Goal: Task Accomplishment & Management: Manage account settings

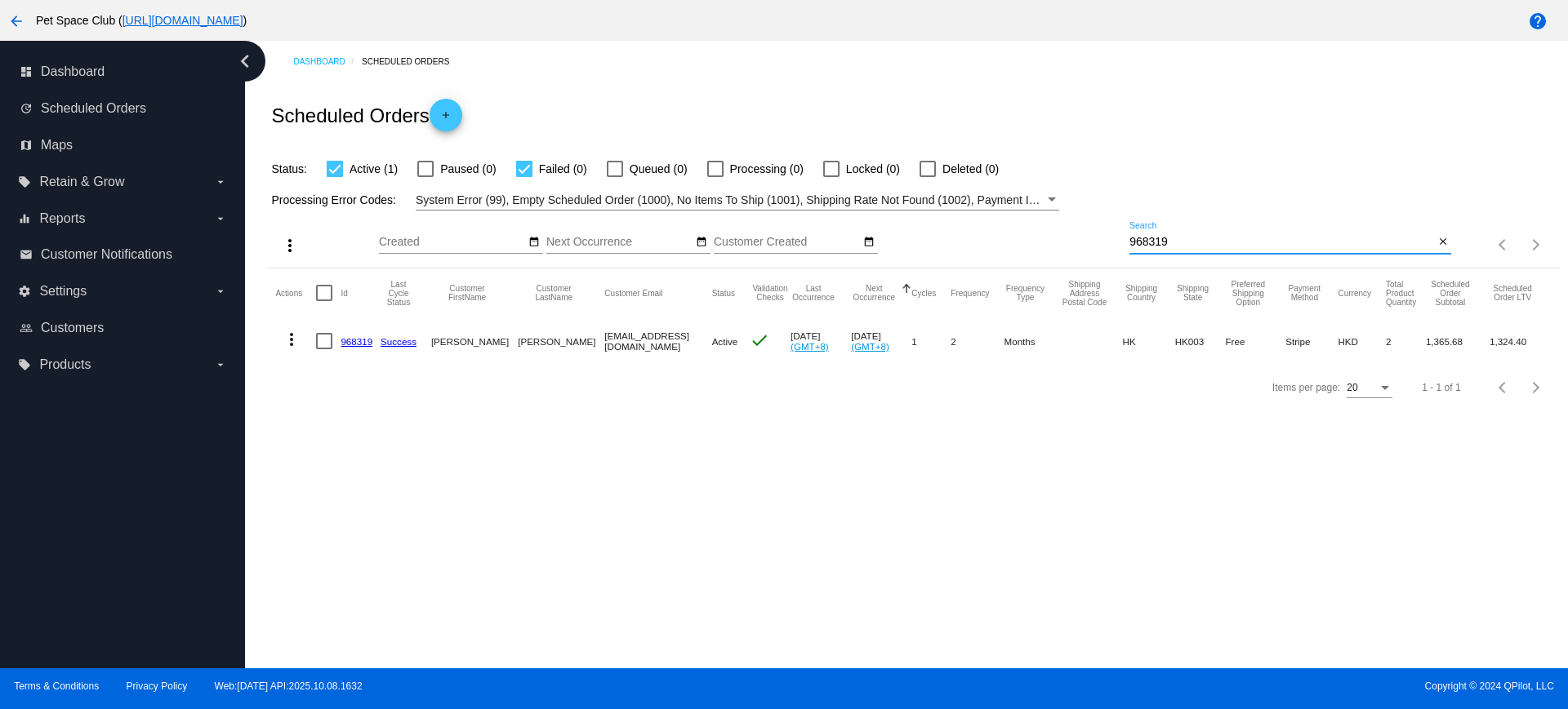
click at [1094, 241] on div "more_vert Oct Jan Feb Mar Apr 1" at bounding box center [913, 239] width 1291 height 58
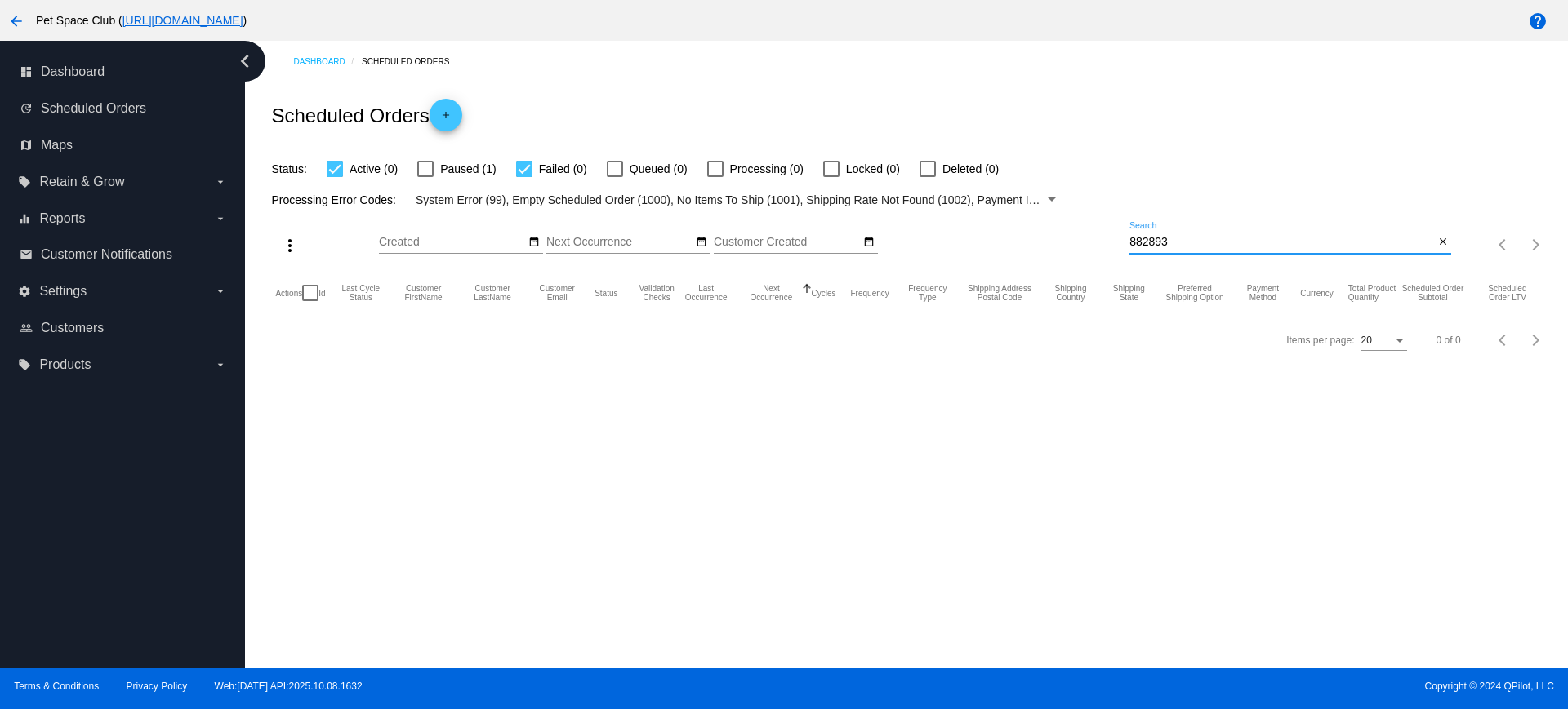
type input "882893"
click at [524, 170] on div at bounding box center [524, 169] width 16 height 16
click at [524, 177] on input "Failed (0)" at bounding box center [523, 177] width 1 height 1
checkbox input "false"
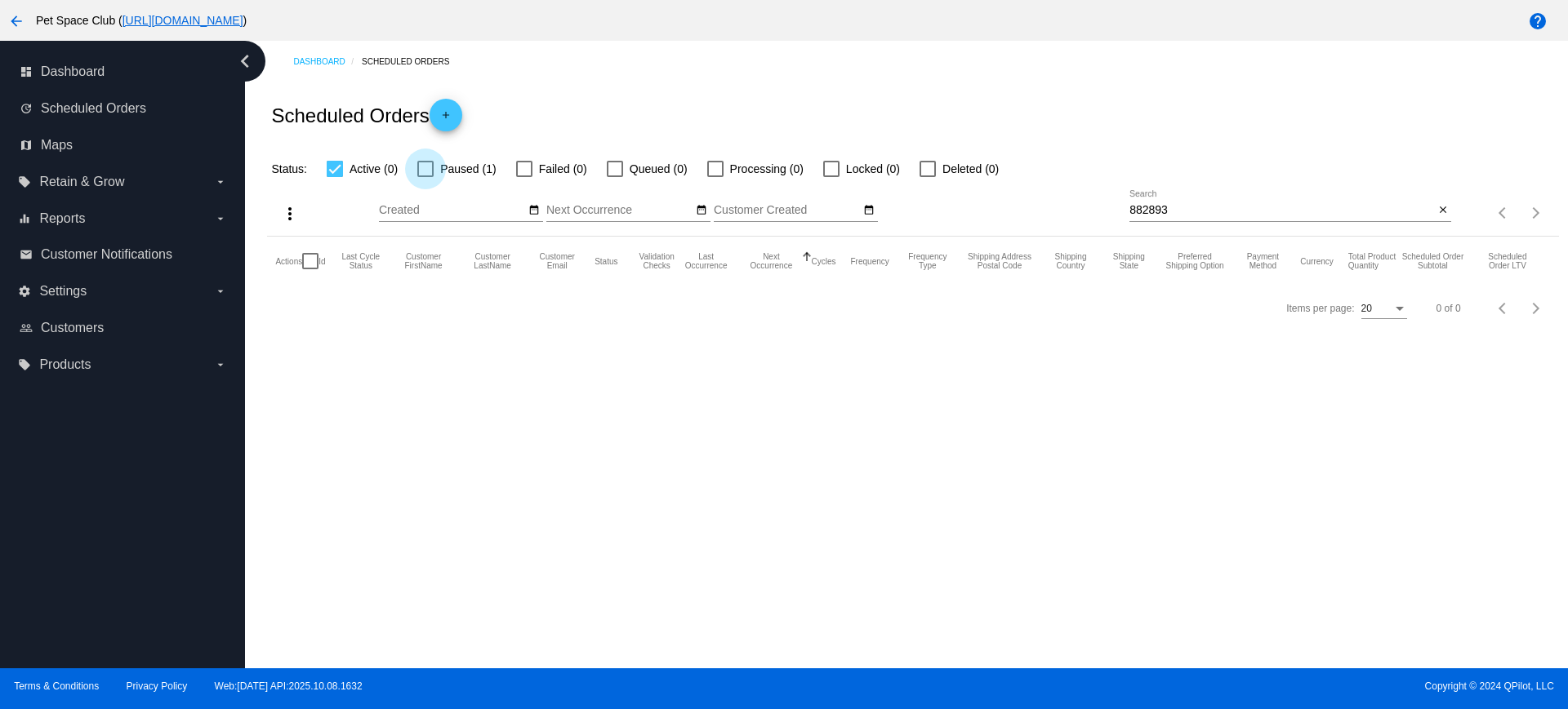
click at [424, 170] on div at bounding box center [426, 169] width 16 height 16
click at [425, 177] on input "Paused (1)" at bounding box center [425, 177] width 1 height 1
checkbox input "true"
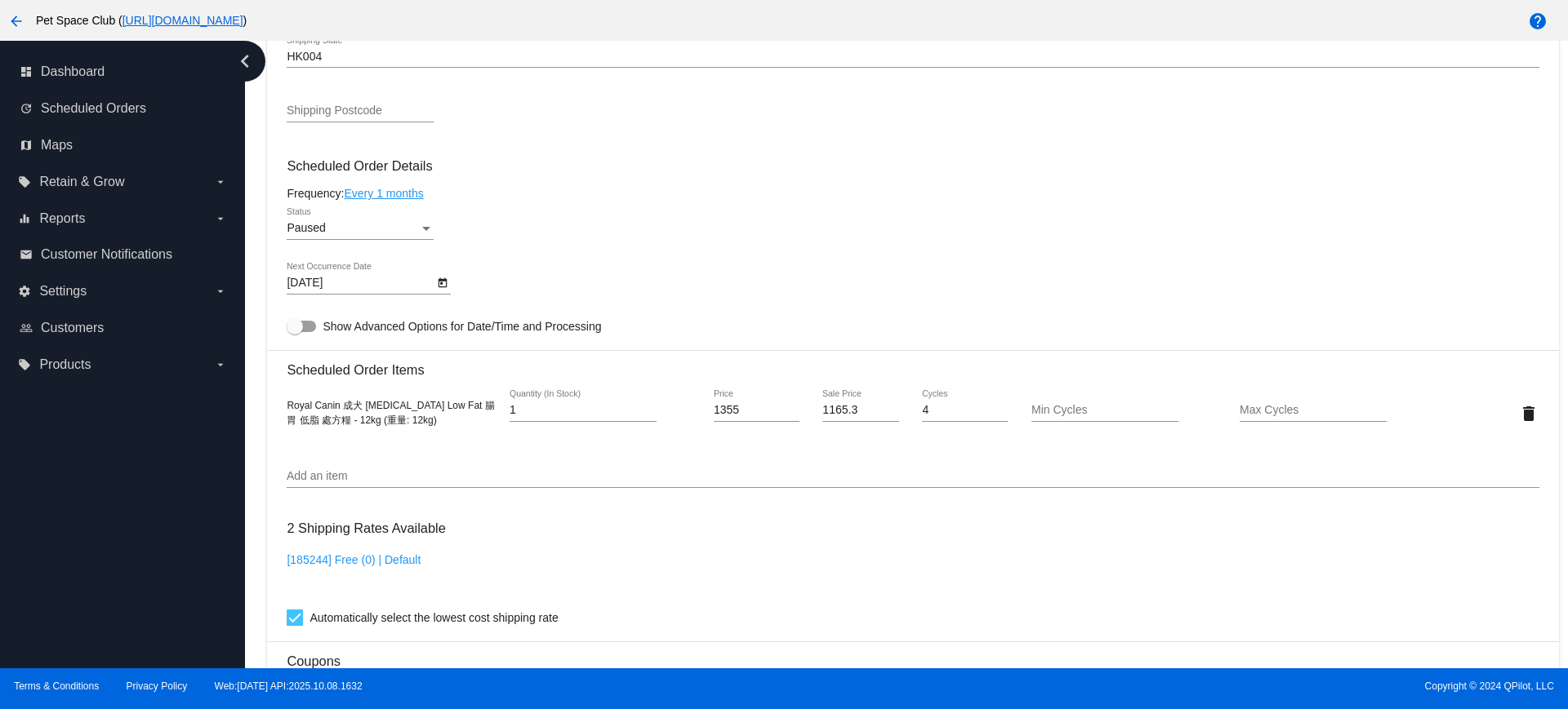
scroll to position [918, 0]
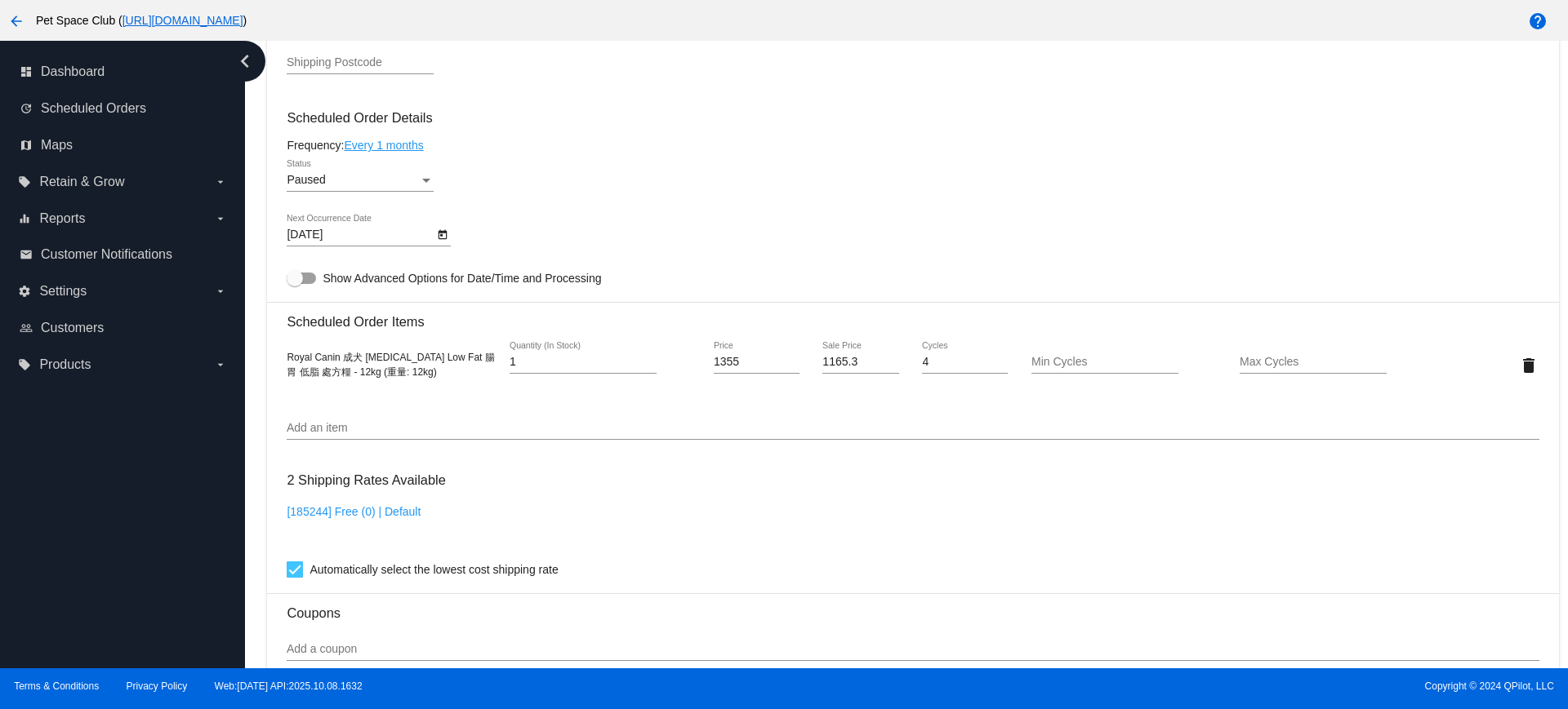
drag, startPoint x: 289, startPoint y: 355, endPoint x: 444, endPoint y: 382, distance: 157.3
click at [444, 382] on div "Royal Canin 成犬 Gastrointestinal Low Fat 腸胃 低脂 處方糧 - 12kg (重量: 12kg) 1 Quantity …" at bounding box center [912, 365] width 1252 height 47
copy span "Royal Canin 成犬 Gastrointestinal Low Fat 腸胃 低脂 處方糧 - 12kg (重量: 12kg)"
click at [850, 155] on mat-card-content "Customer 6334890: KP Wong kaping117@gmail.com Customer Shipping Enter Shipping …" at bounding box center [912, 299] width 1252 height 1538
click at [260, 260] on div "Dashboard Scheduled Orders arrow_back Scheduled Order #882893 Paused more_vert …" at bounding box center [913, 132] width 1310 height 2020
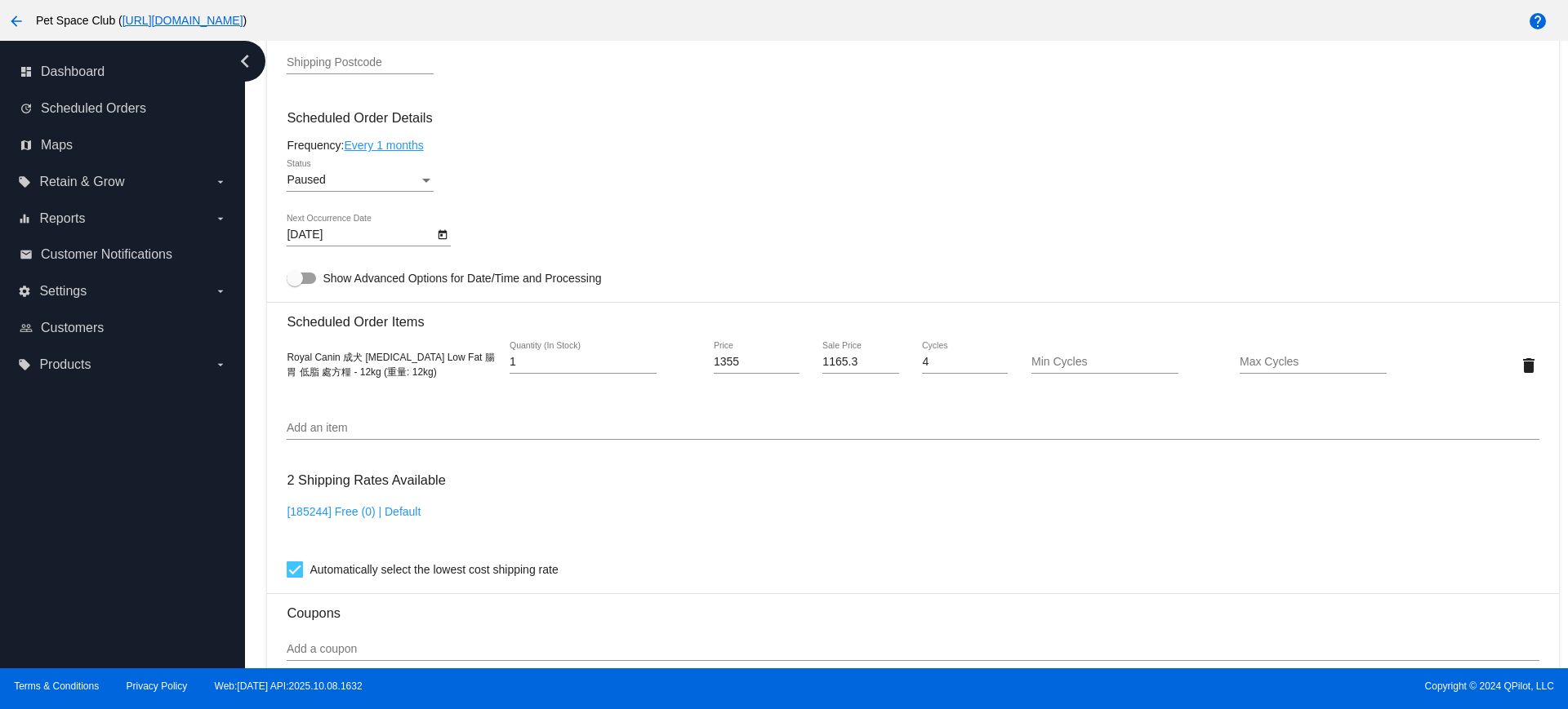
click at [428, 184] on div "Status" at bounding box center [426, 180] width 14 height 13
click at [358, 150] on span "Active" at bounding box center [359, 146] width 147 height 34
click at [443, 233] on icon "Open calendar" at bounding box center [442, 235] width 12 height 20
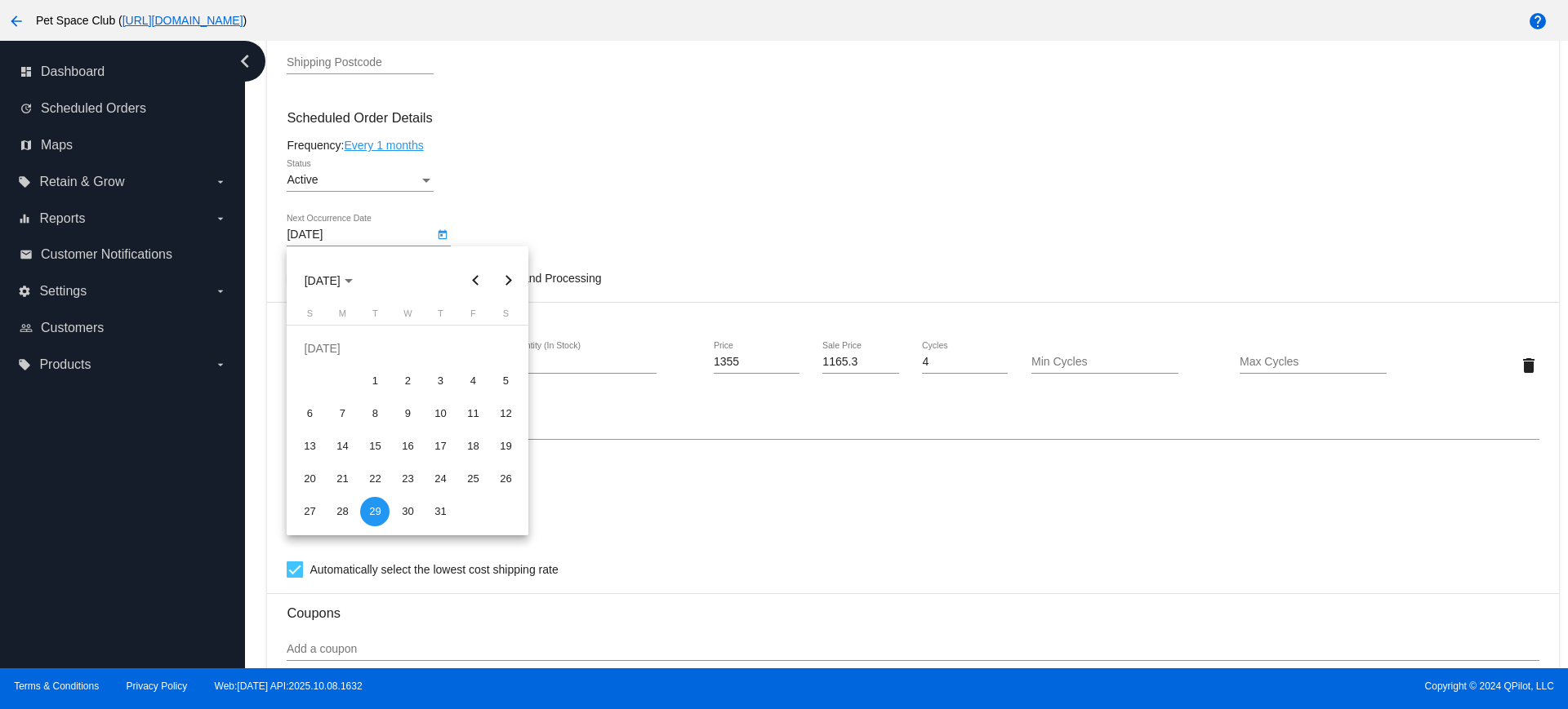
click at [503, 275] on button "Next month" at bounding box center [508, 281] width 32 height 32
click at [472, 377] on div "10" at bounding box center [473, 381] width 30 height 30
type input "10/10/2025"
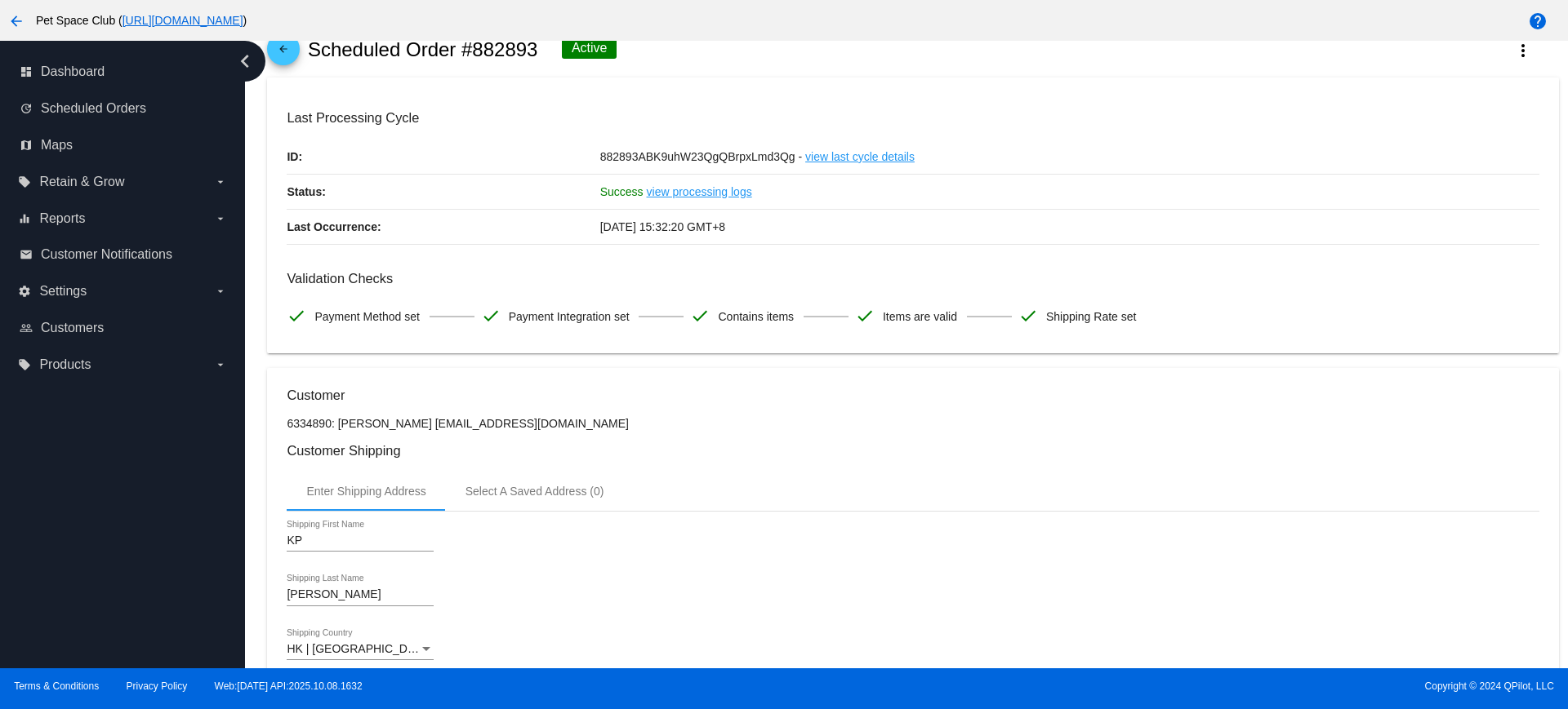
scroll to position [0, 0]
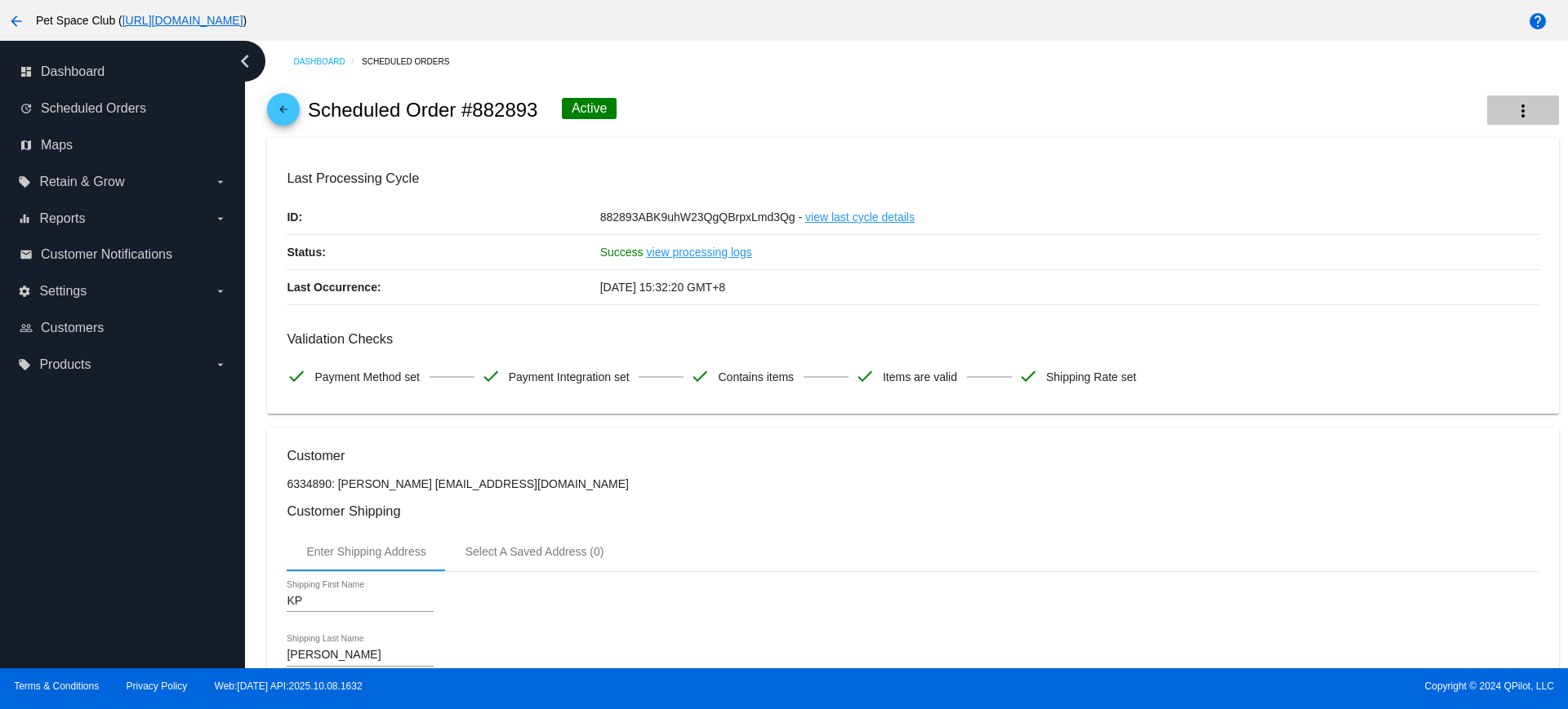
click at [1513, 110] on mat-icon "more_vert" at bounding box center [1523, 111] width 20 height 20
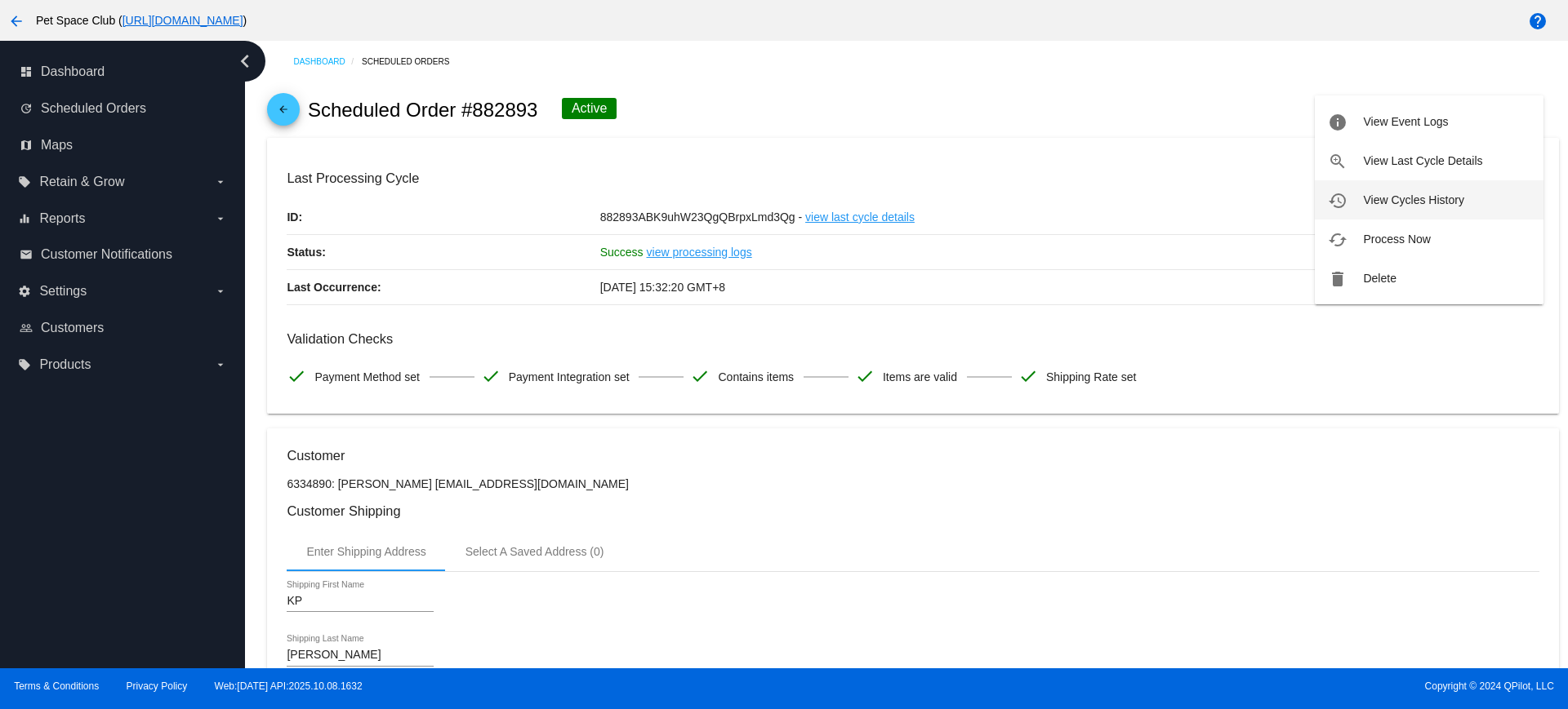
click at [1365, 205] on span "View Cycles History" at bounding box center [1413, 200] width 101 height 13
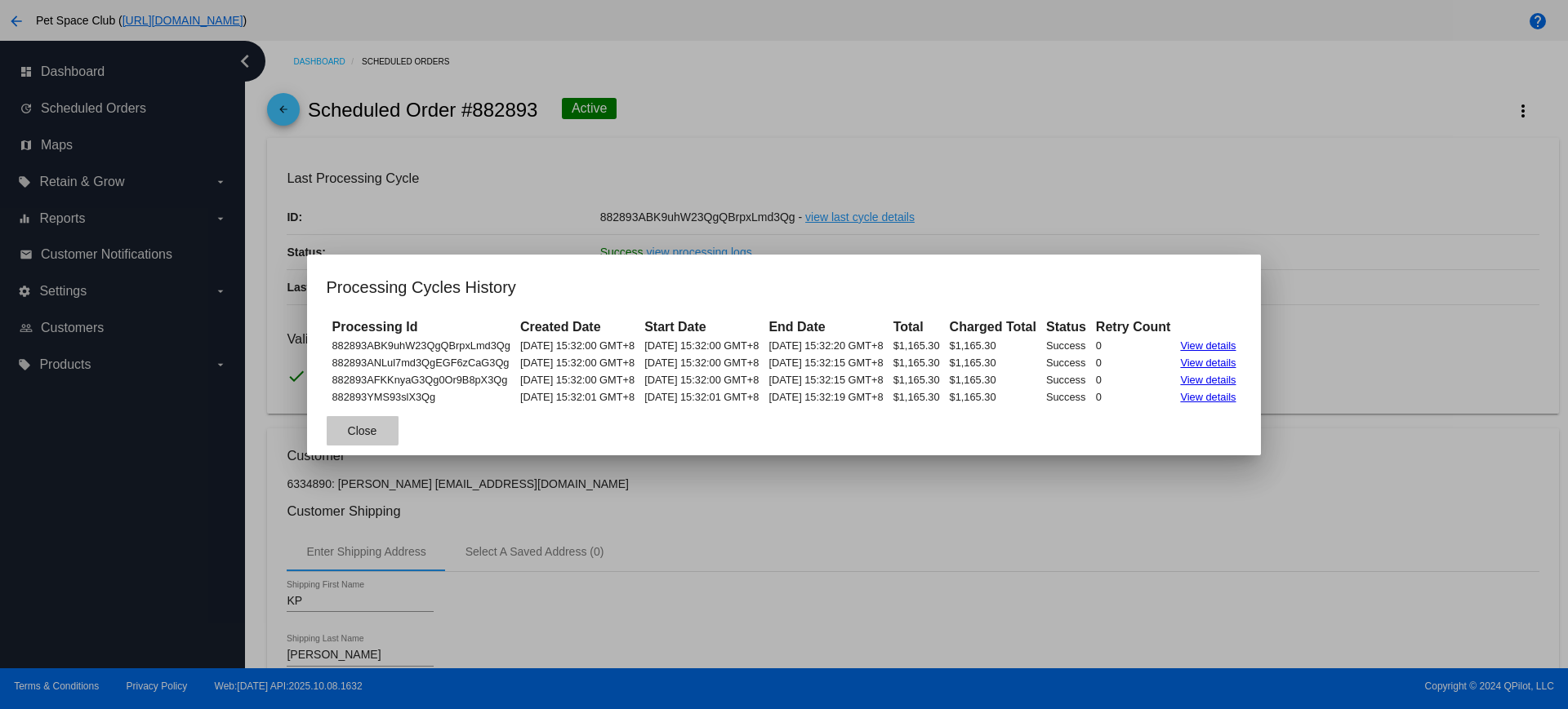
click at [347, 429] on span "Close" at bounding box center [362, 431] width 30 height 13
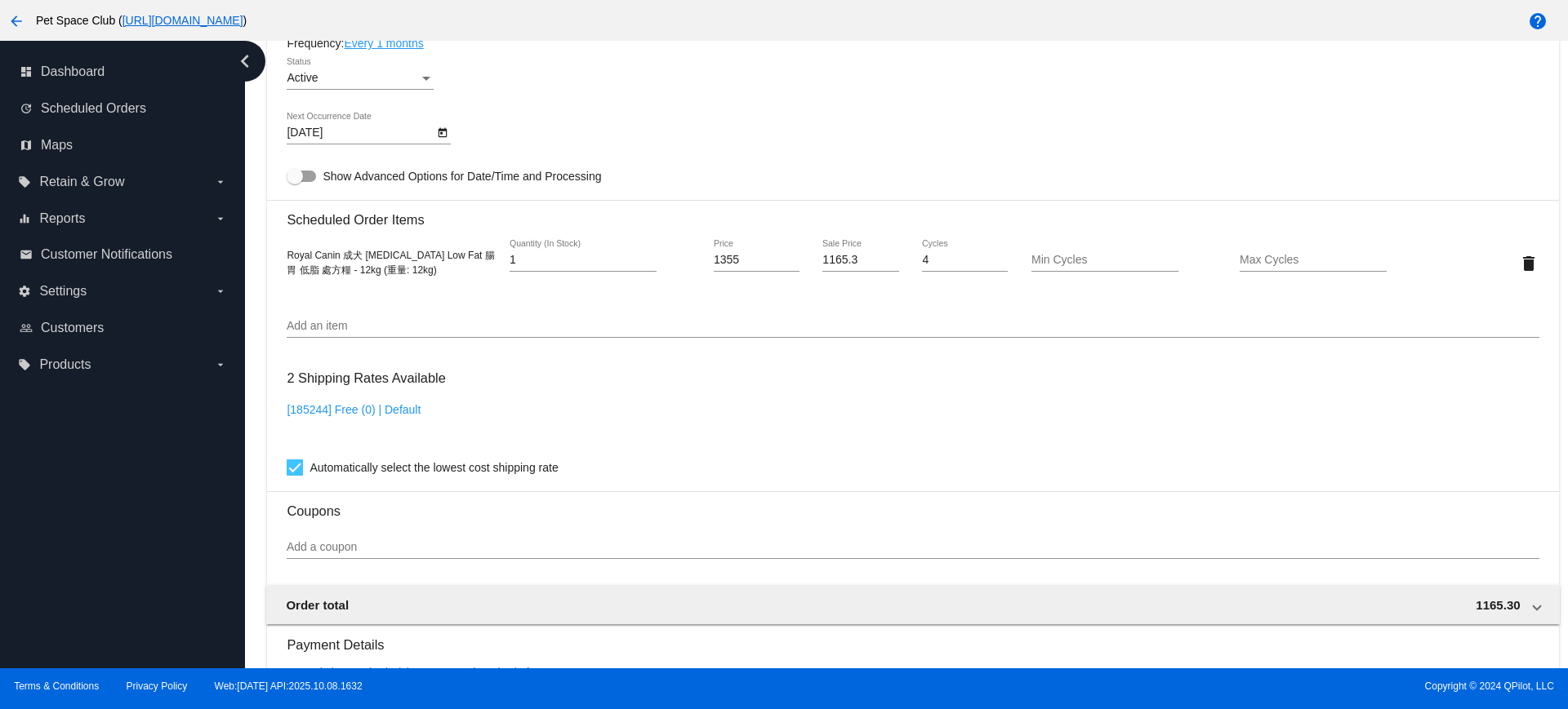
scroll to position [918, 0]
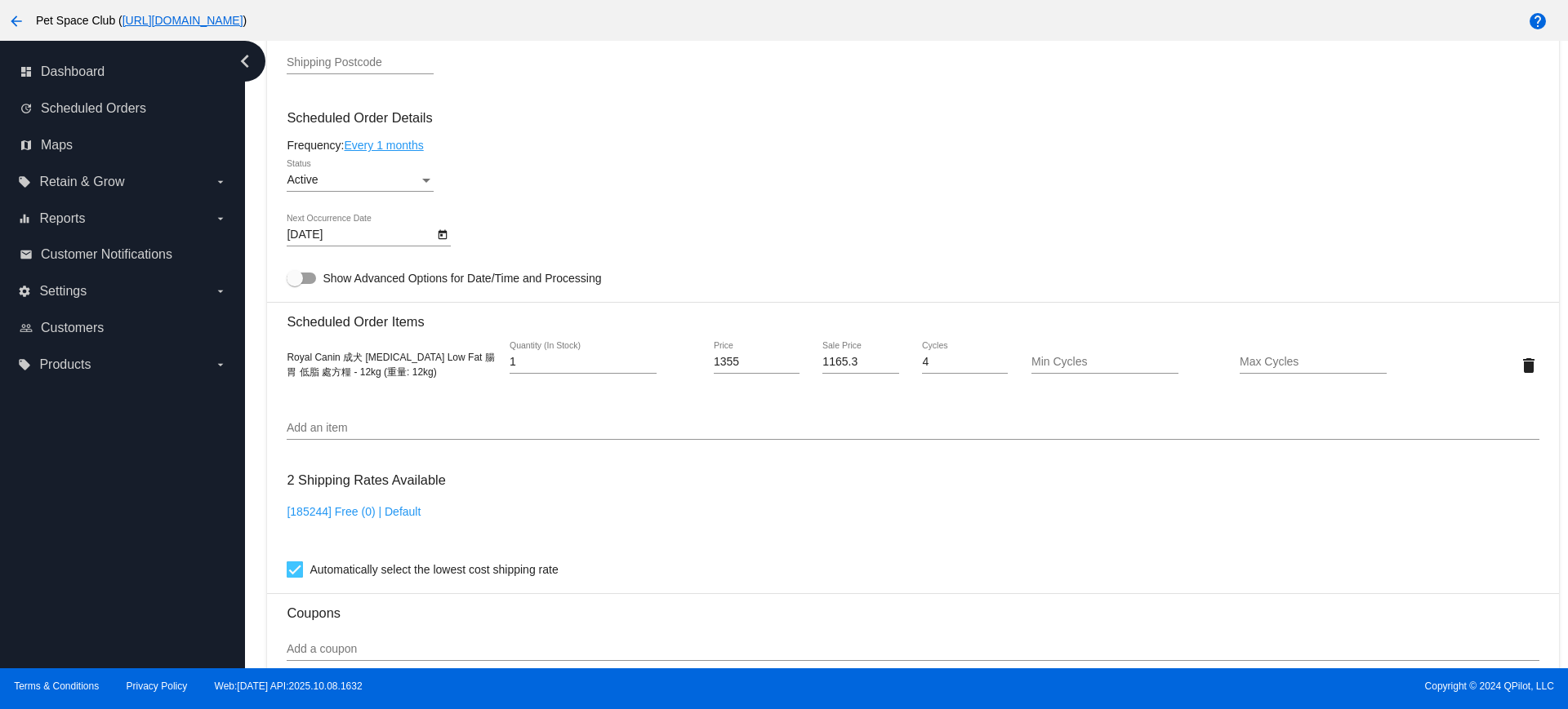
click at [260, 328] on div "Dashboard Scheduled Orders arrow_back Scheduled Order #882893 Active more_vert …" at bounding box center [913, 132] width 1310 height 2020
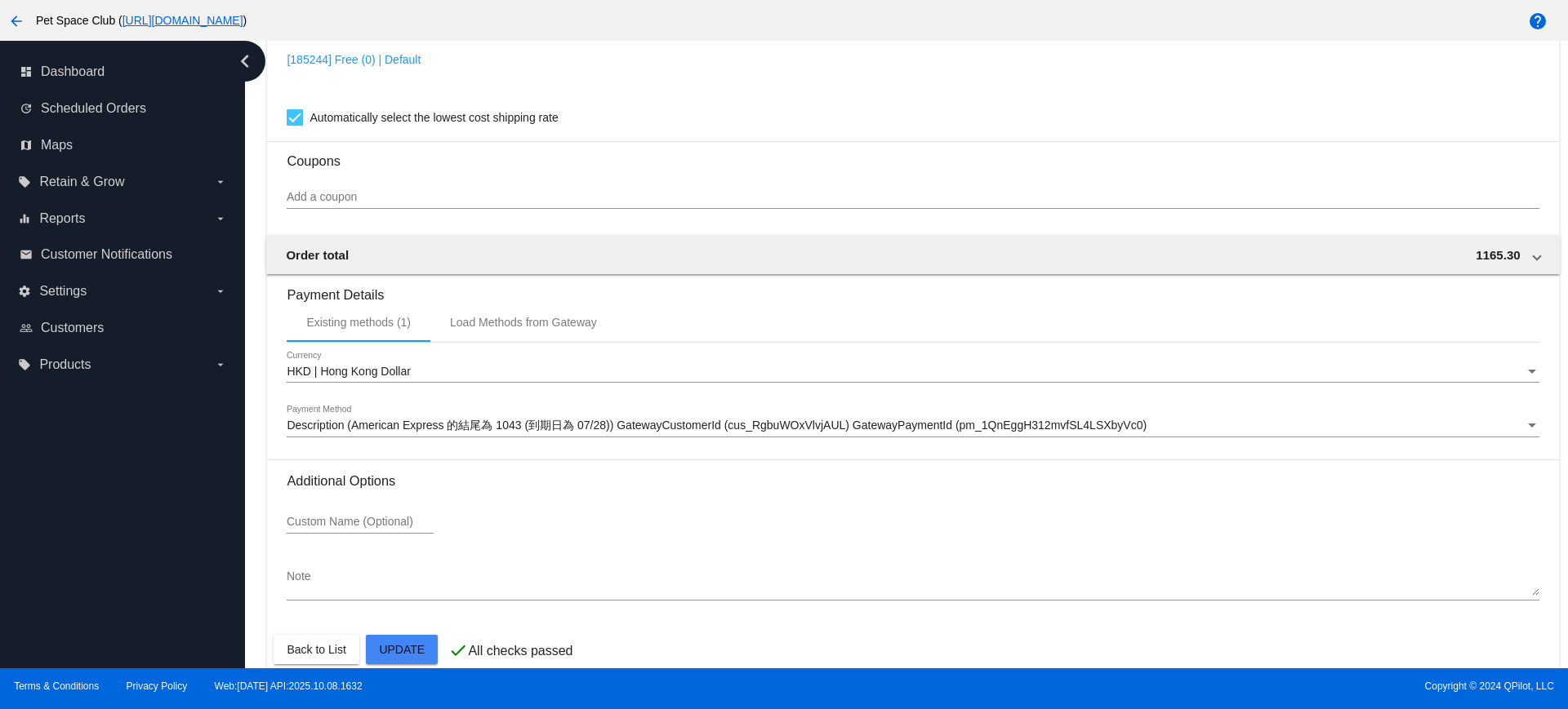
scroll to position [1392, 0]
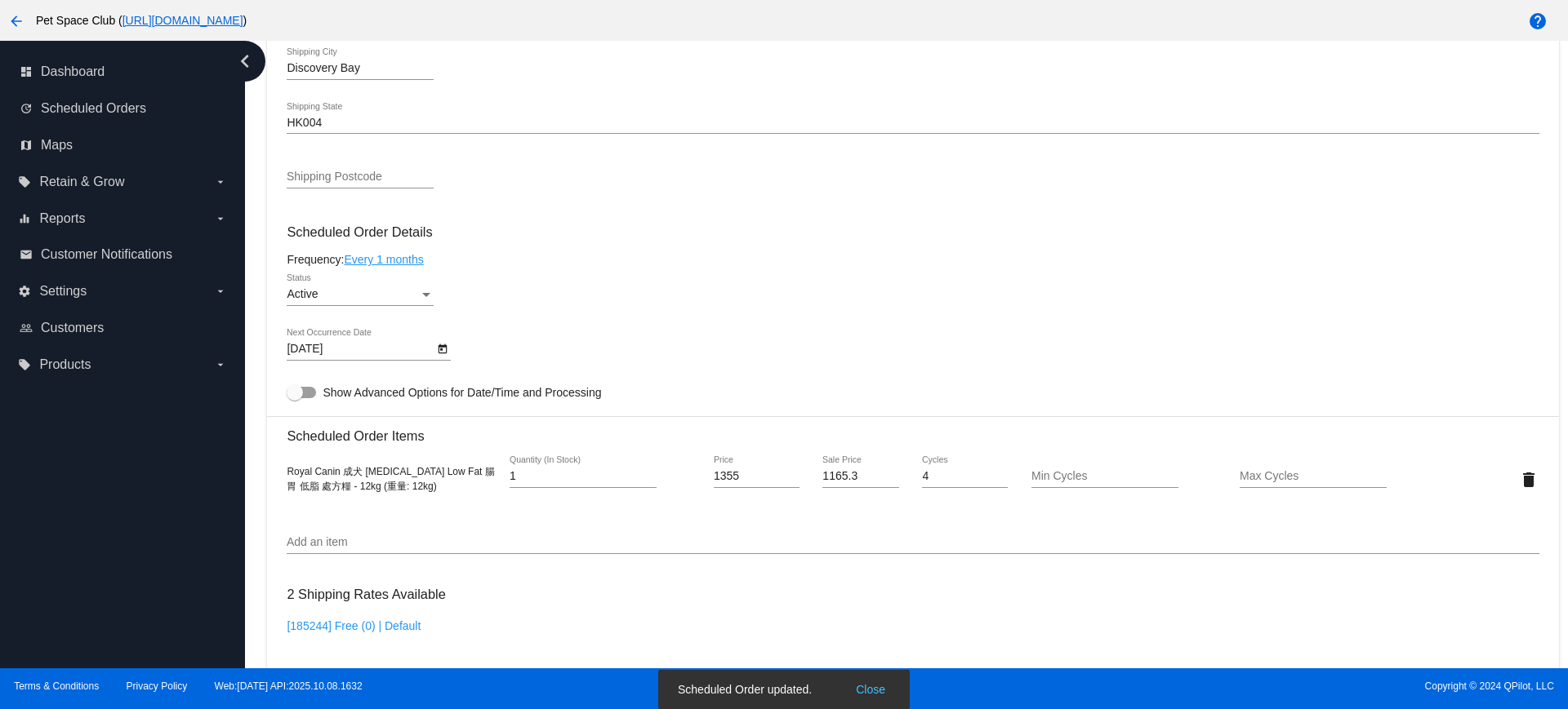
scroll to position [780, 0]
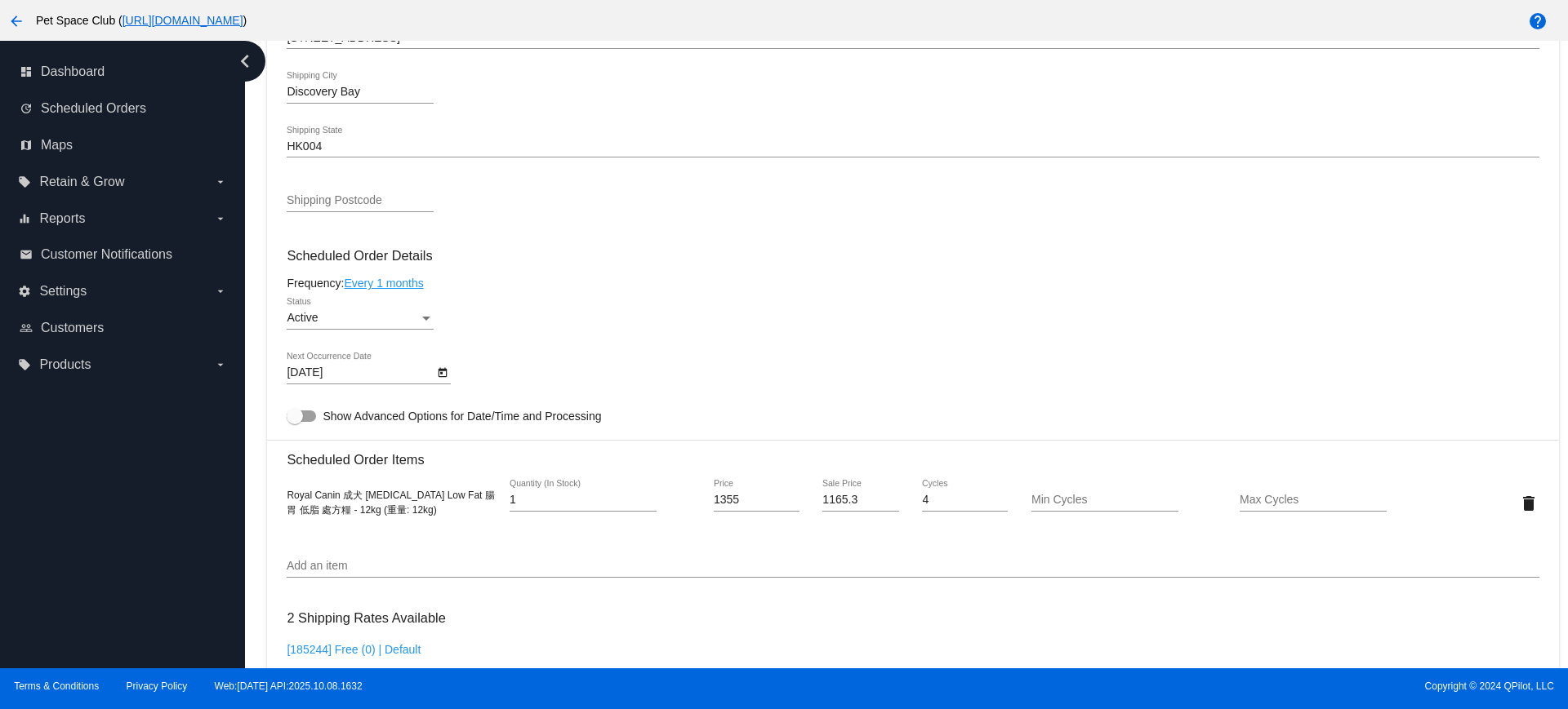
click at [250, 231] on div "Dashboard Scheduled Orders arrow_back Scheduled Order #882893 Active more_vert …" at bounding box center [906, 354] width 1322 height 628
click at [248, 410] on div "Dashboard Scheduled Orders arrow_back Scheduled Order #882893 Active more_vert …" at bounding box center [906, 354] width 1322 height 628
drag, startPoint x: 290, startPoint y: 499, endPoint x: 442, endPoint y: 518, distance: 153.2
click at [442, 518] on div "Royal Canin 成犬 Gastrointestinal Low Fat 腸胃 低脂 處方糧 - 12kg (重量: 12kg) 1 Quantity …" at bounding box center [912, 503] width 1252 height 47
copy span "Royal Canin 成犬 Gastrointestinal Low Fat 腸胃 低脂 處方糧 - 12kg (重量: 12kg)"
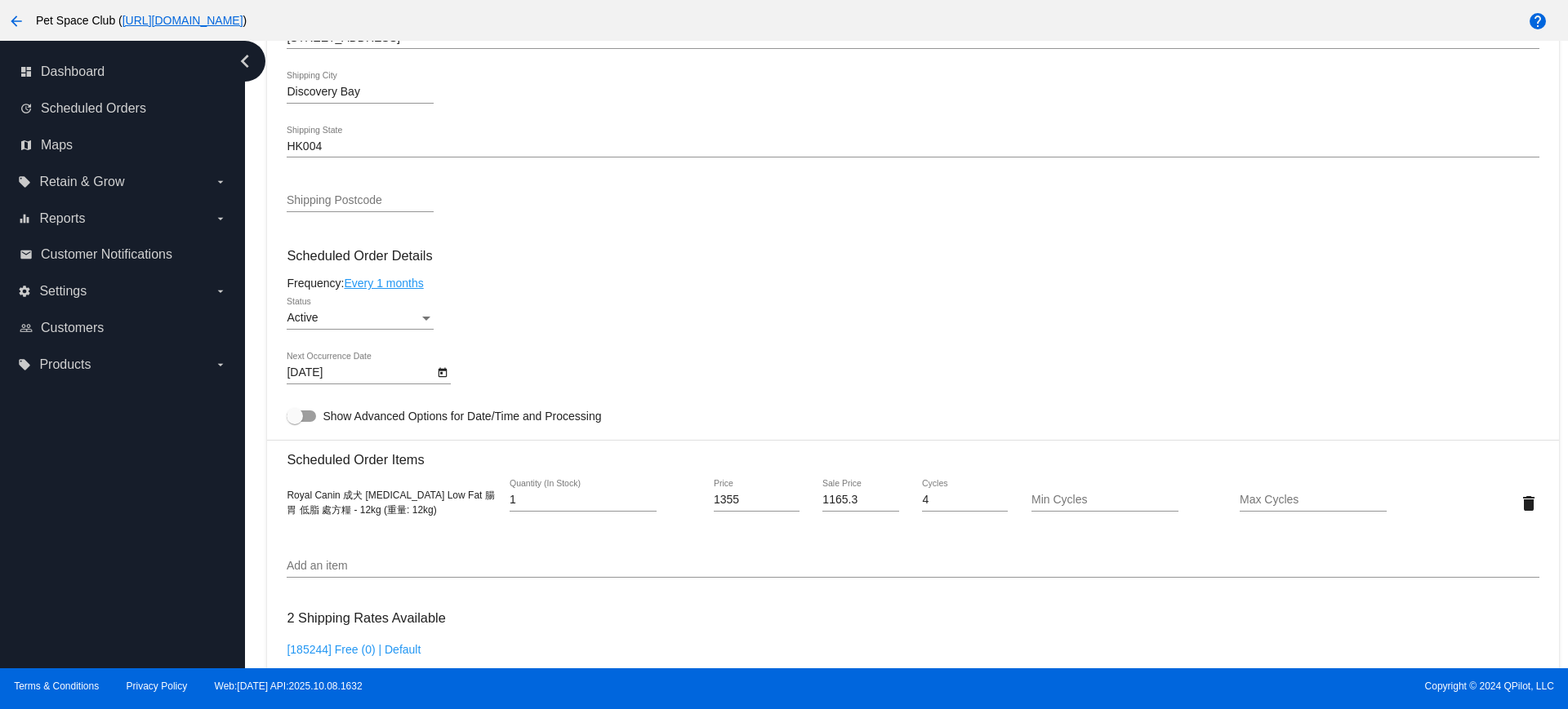
drag, startPoint x: 256, startPoint y: 218, endPoint x: 269, endPoint y: 224, distance: 14.3
click at [256, 218] on div "Dashboard Scheduled Orders arrow_back Scheduled Order #882893 Active more_vert …" at bounding box center [906, 354] width 1322 height 628
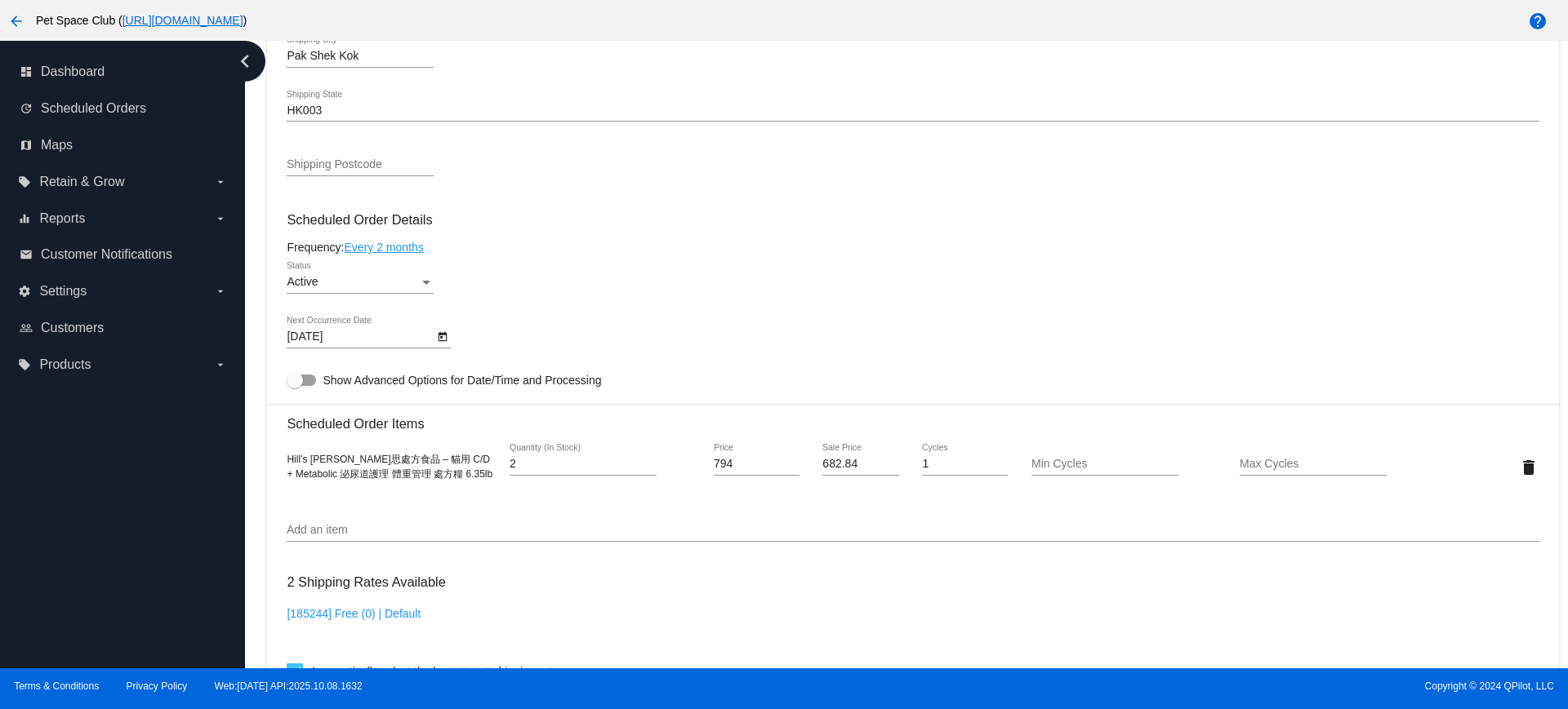
scroll to position [918, 0]
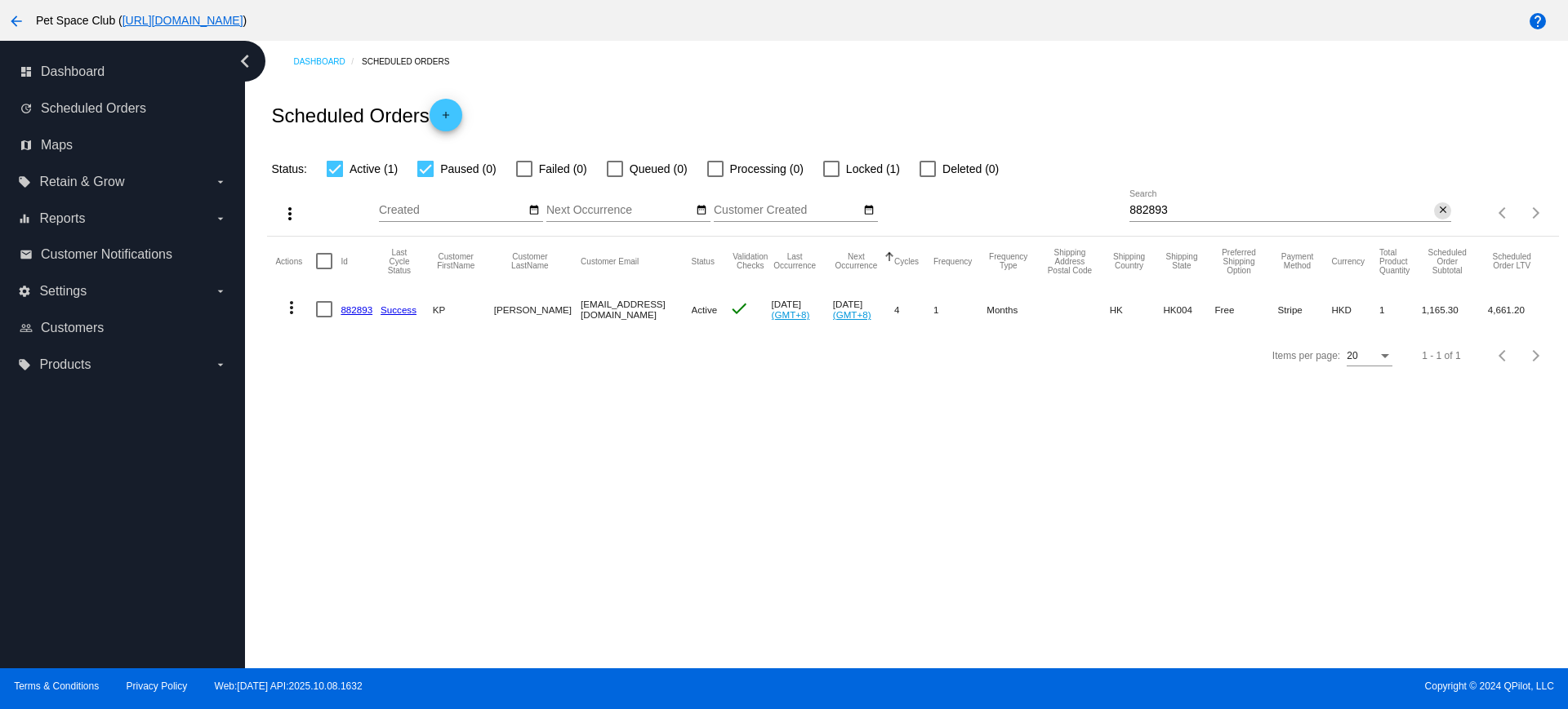
click at [1443, 211] on mat-icon "close" at bounding box center [1442, 211] width 12 height 13
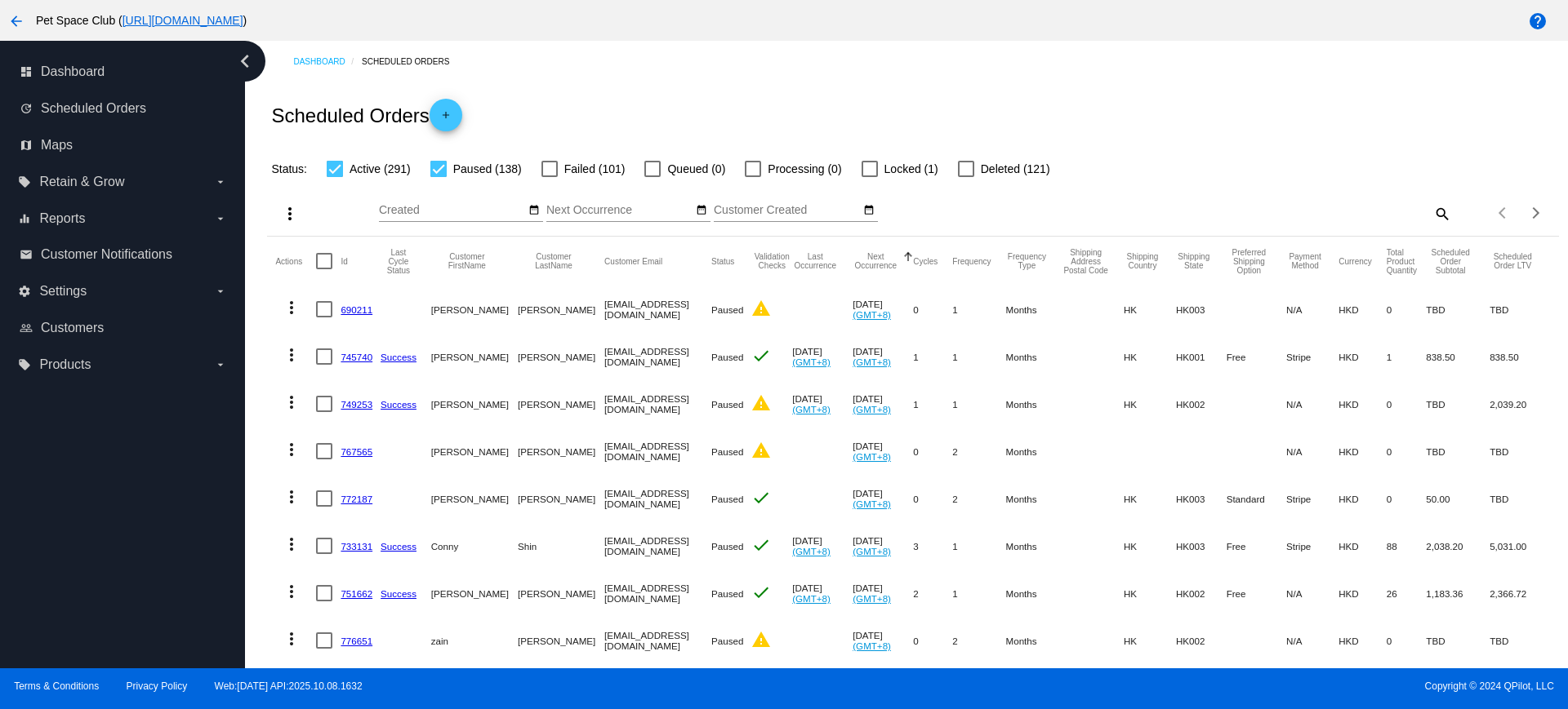
click at [441, 173] on div at bounding box center [438, 169] width 16 height 16
click at [438, 177] on input "Paused (138)" at bounding box center [437, 177] width 1 height 1
checkbox input "false"
